Goal: Task Accomplishment & Management: Use online tool/utility

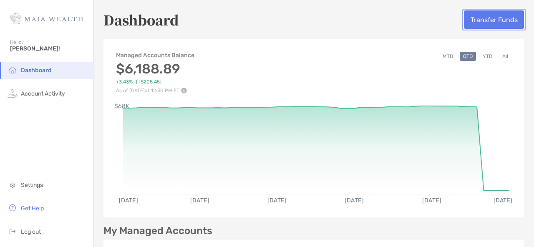
click at [496, 25] on button "Transfer Funds" at bounding box center [494, 19] width 60 height 18
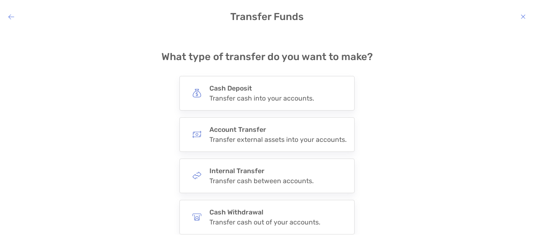
scroll to position [29, 0]
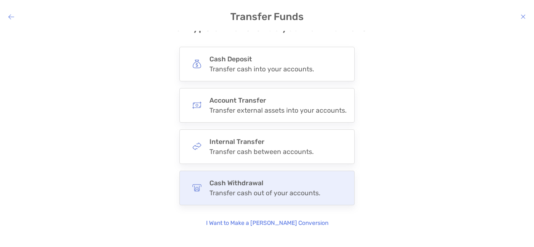
click at [313, 192] on div "Transfer cash out of your accounts." at bounding box center [264, 193] width 111 height 8
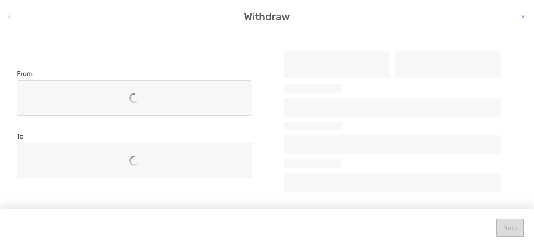
scroll to position [0, 0]
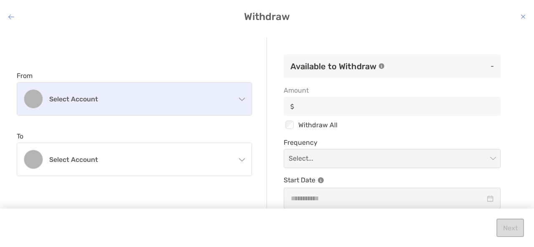
click at [218, 110] on div "Select account" at bounding box center [134, 99] width 235 height 33
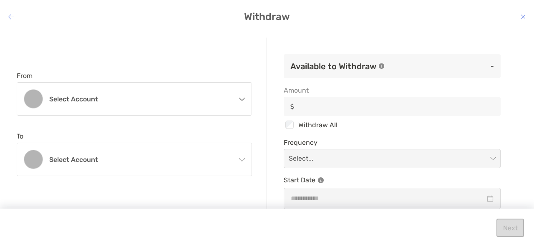
click at [12, 15] on icon "modal" at bounding box center [11, 16] width 6 height 7
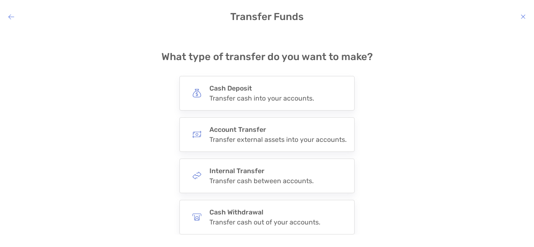
click at [12, 15] on icon "modal" at bounding box center [11, 16] width 6 height 7
